Goal: Task Accomplishment & Management: Manage account settings

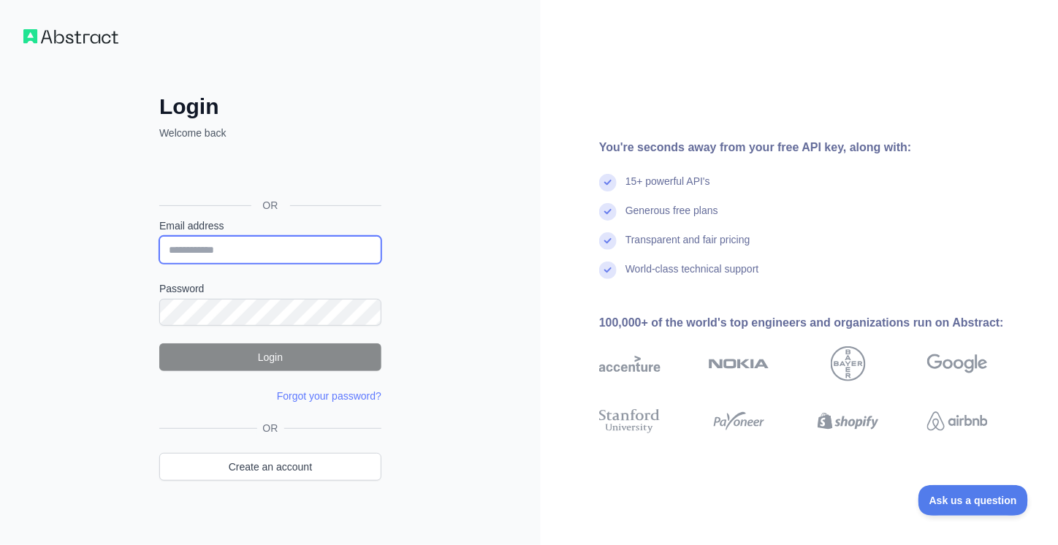
type input "**********"
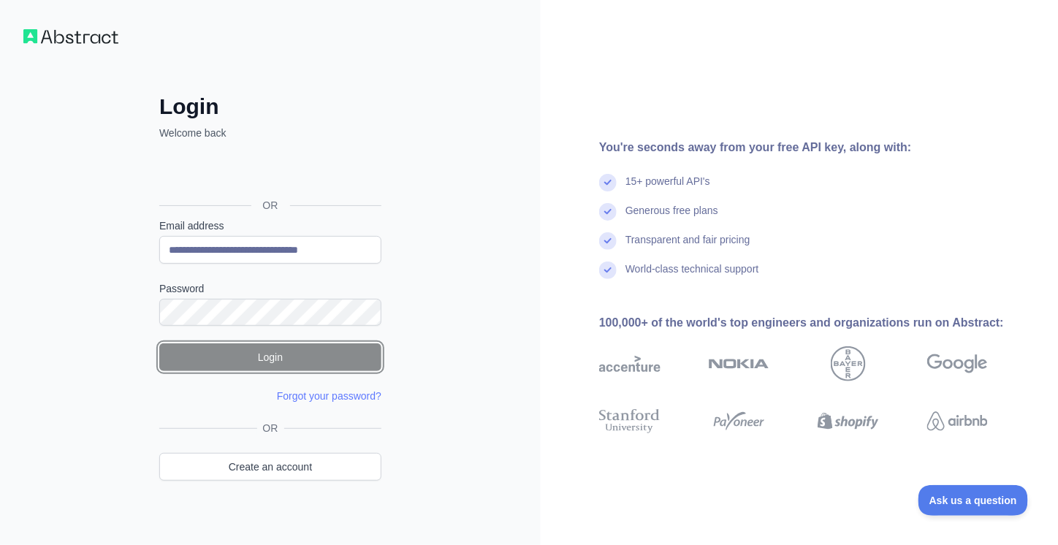
click at [306, 359] on button "Login" at bounding box center [270, 358] width 222 height 28
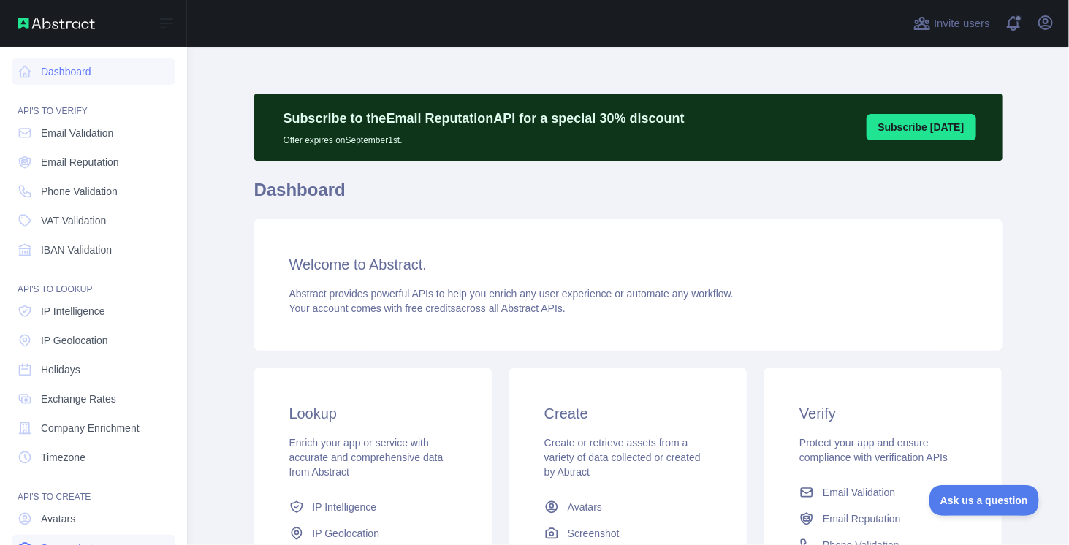
click at [31, 541] on icon at bounding box center [25, 548] width 15 height 15
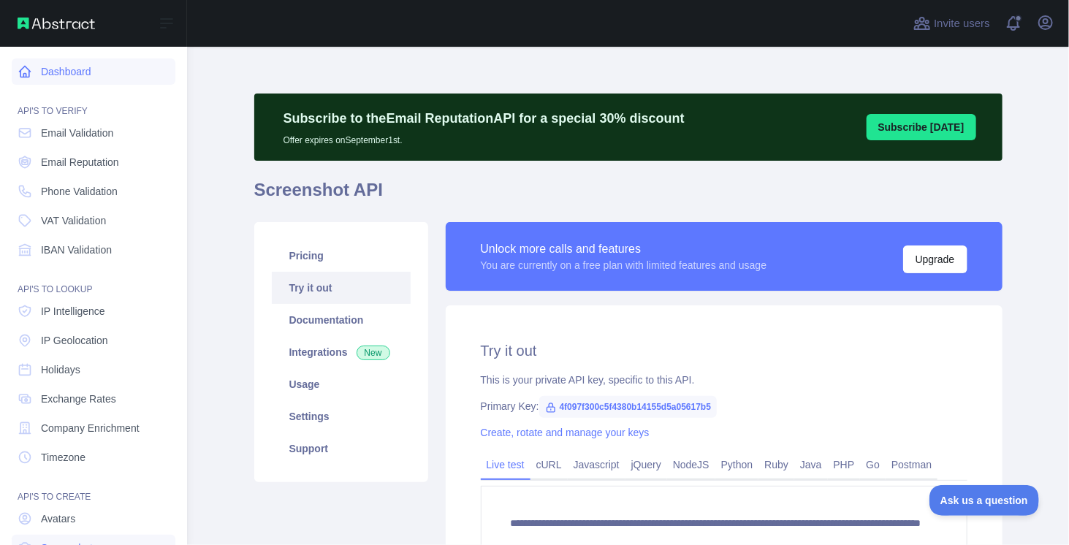
click at [63, 77] on link "Dashboard" at bounding box center [94, 71] width 164 height 26
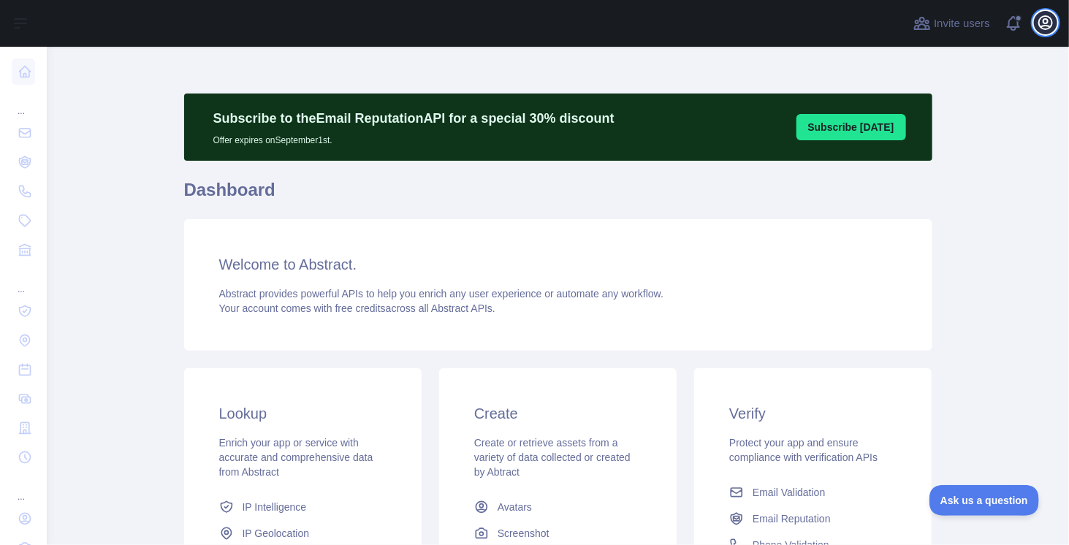
click at [1054, 28] on icon "button" at bounding box center [1046, 23] width 18 height 18
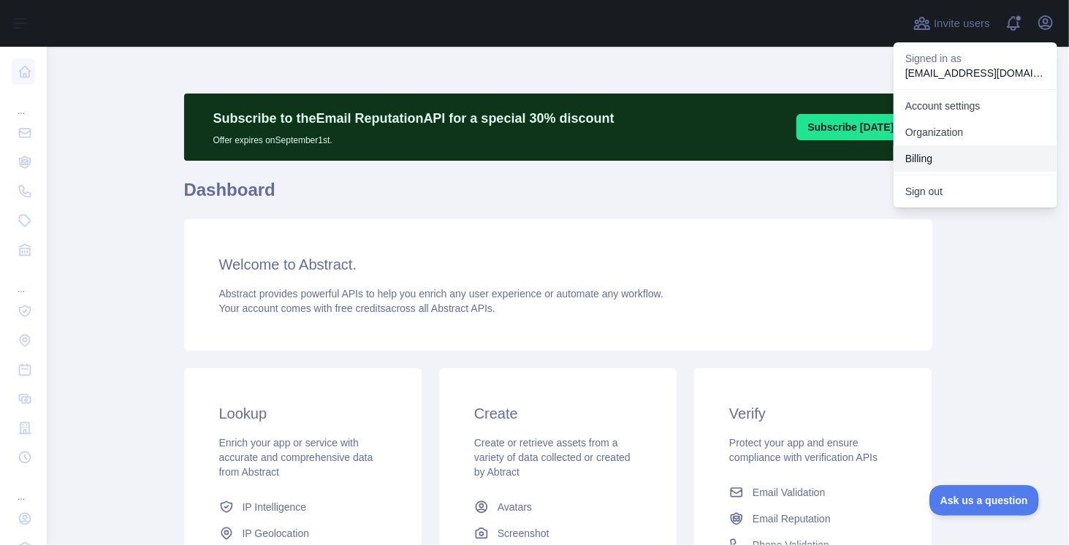
click at [952, 170] on button "Billing" at bounding box center [976, 158] width 164 height 26
